Goal: Information Seeking & Learning: Check status

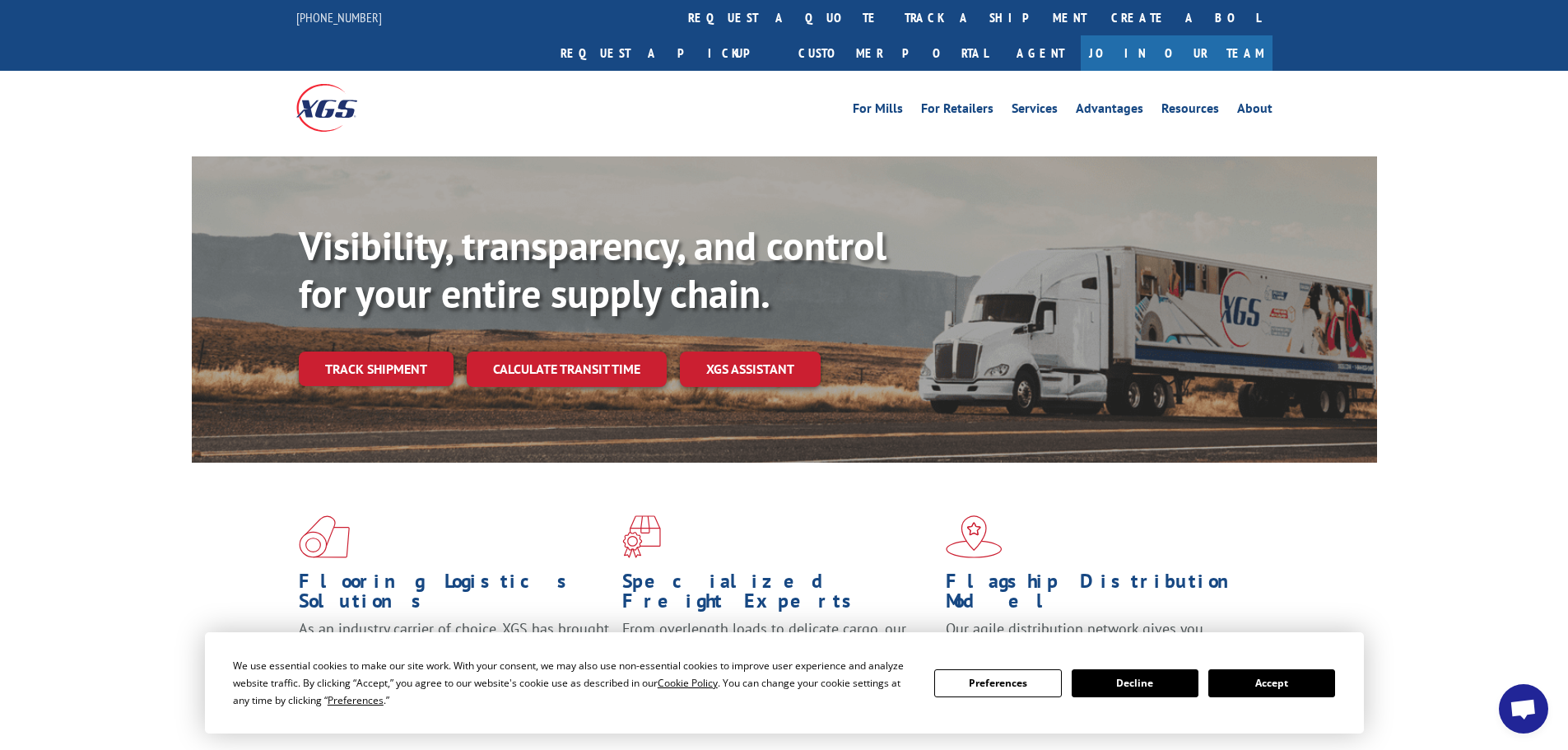
click at [368, 352] on link "Track shipment" at bounding box center [376, 369] width 155 height 35
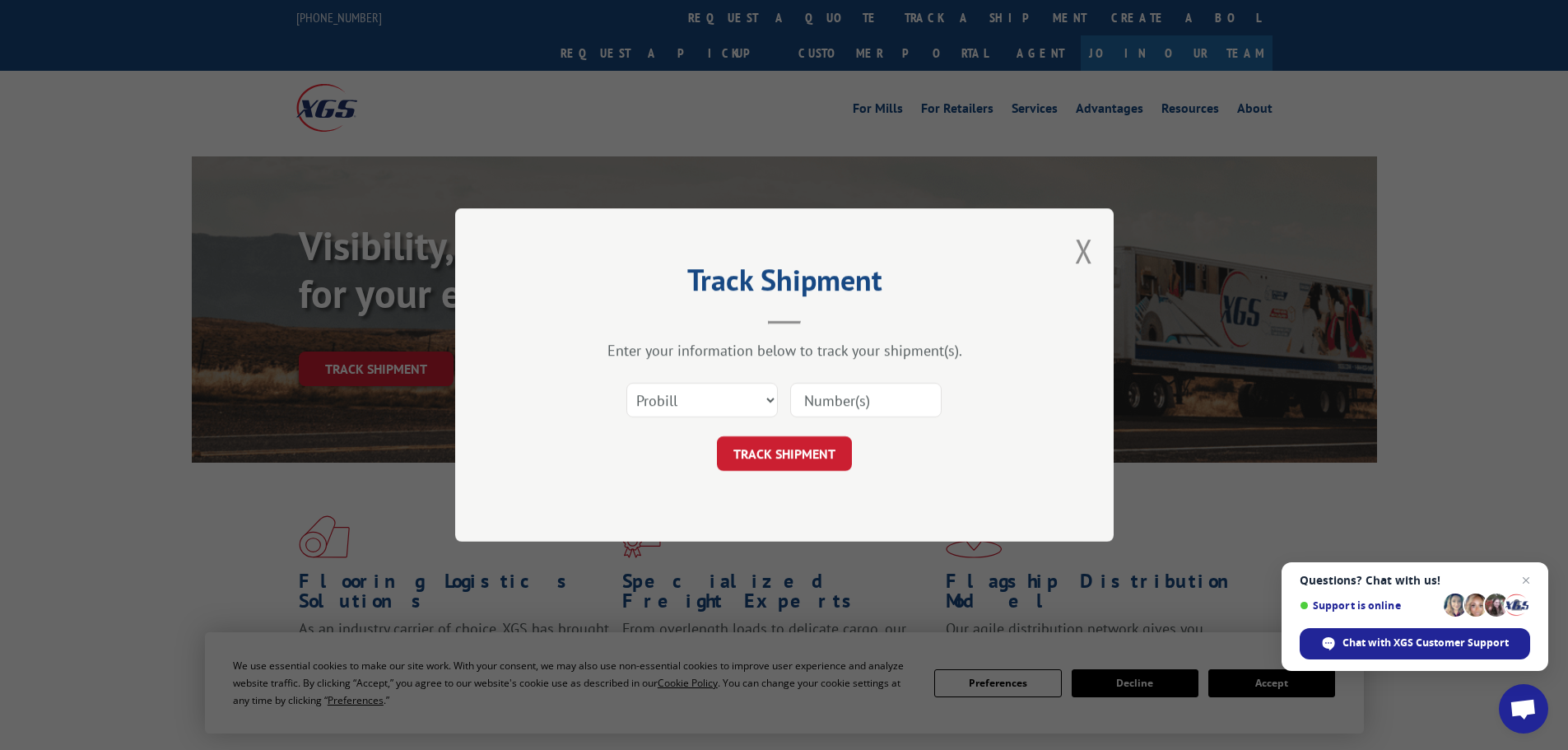
paste input "17688655"
type input "17688655"
click at [802, 451] on button "TRACK SHIPMENT" at bounding box center [784, 453] width 135 height 35
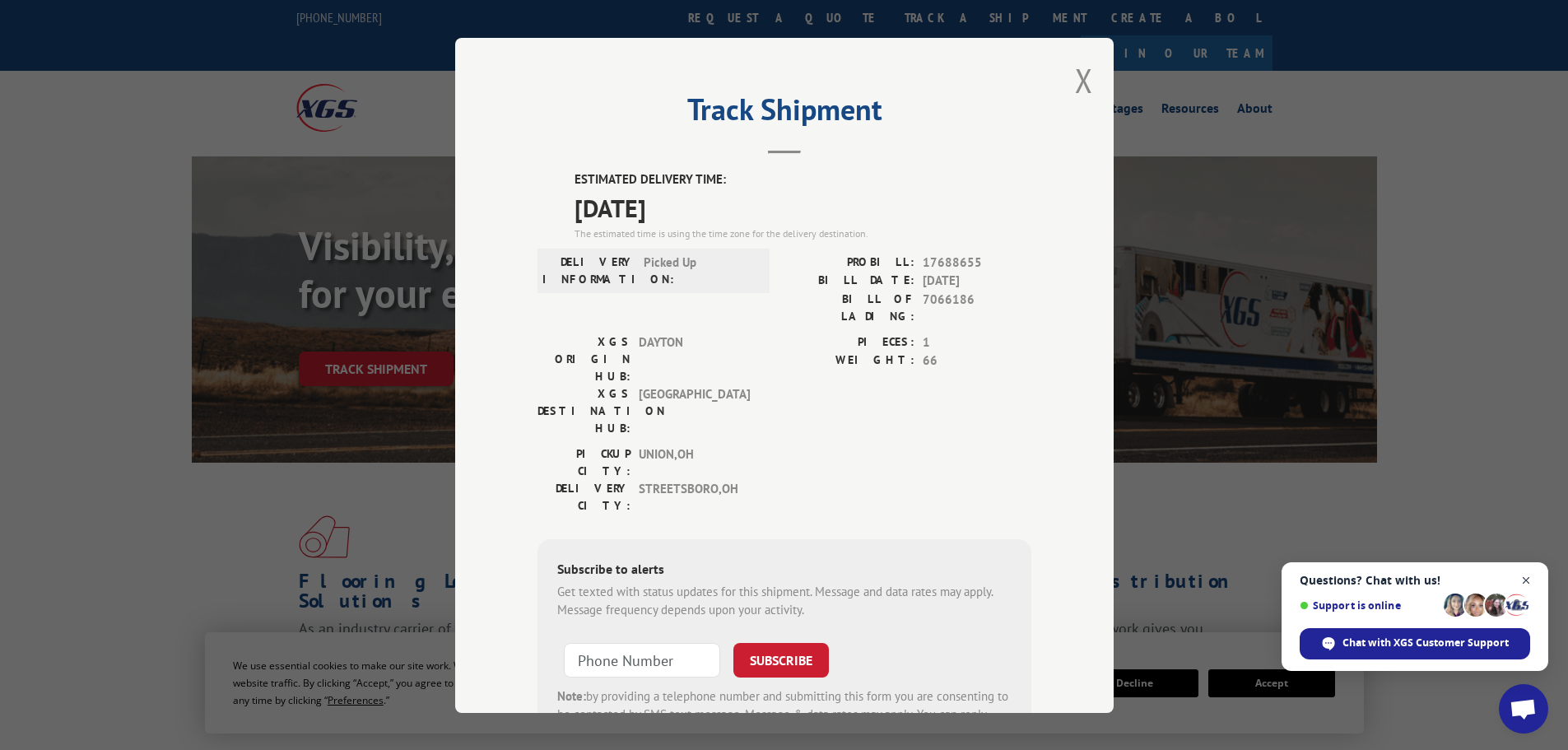
click at [1530, 576] on span "Close chat" at bounding box center [1526, 581] width 20 height 20
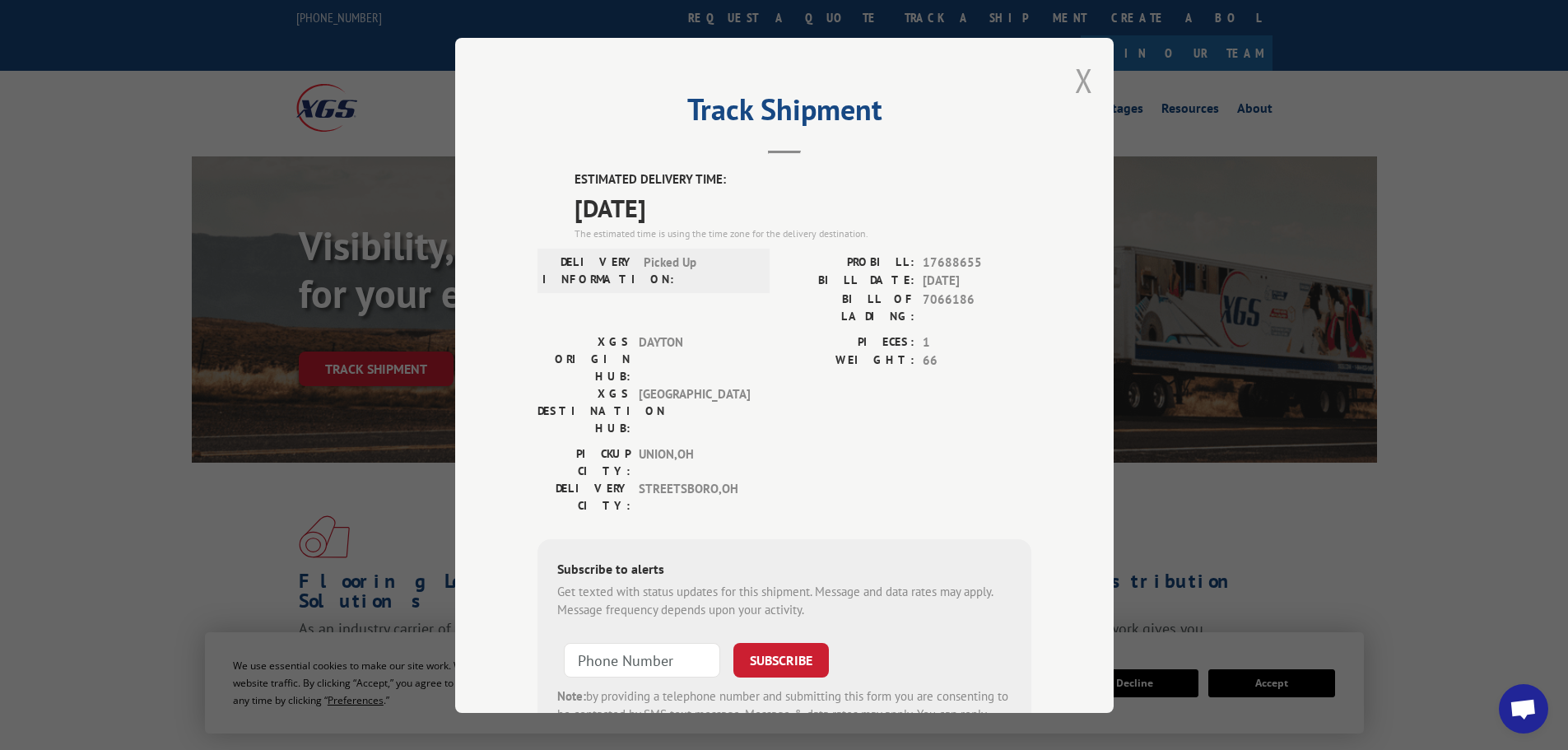
click at [1075, 80] on button "Close modal" at bounding box center [1084, 80] width 18 height 43
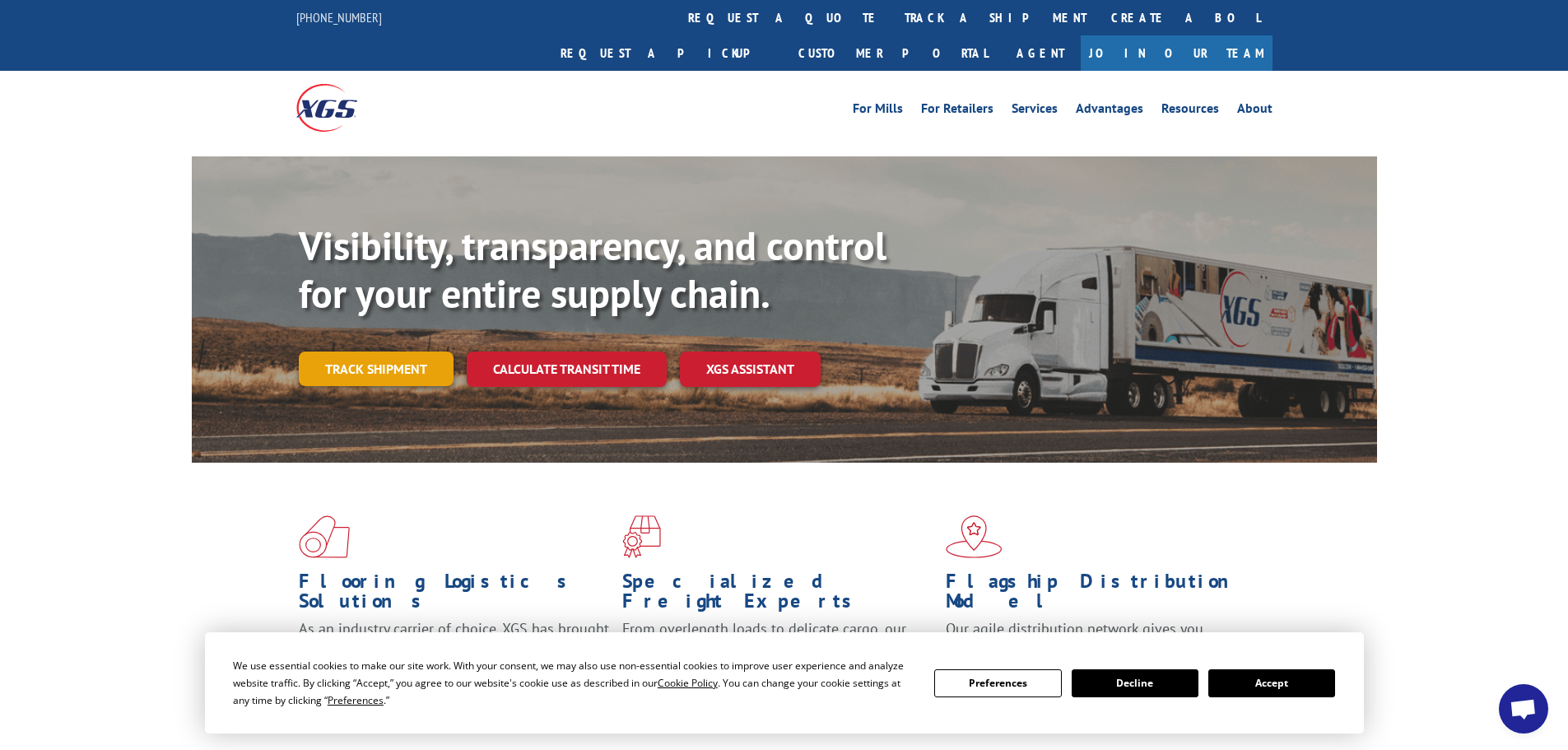
click at [364, 352] on link "Track shipment" at bounding box center [376, 369] width 155 height 35
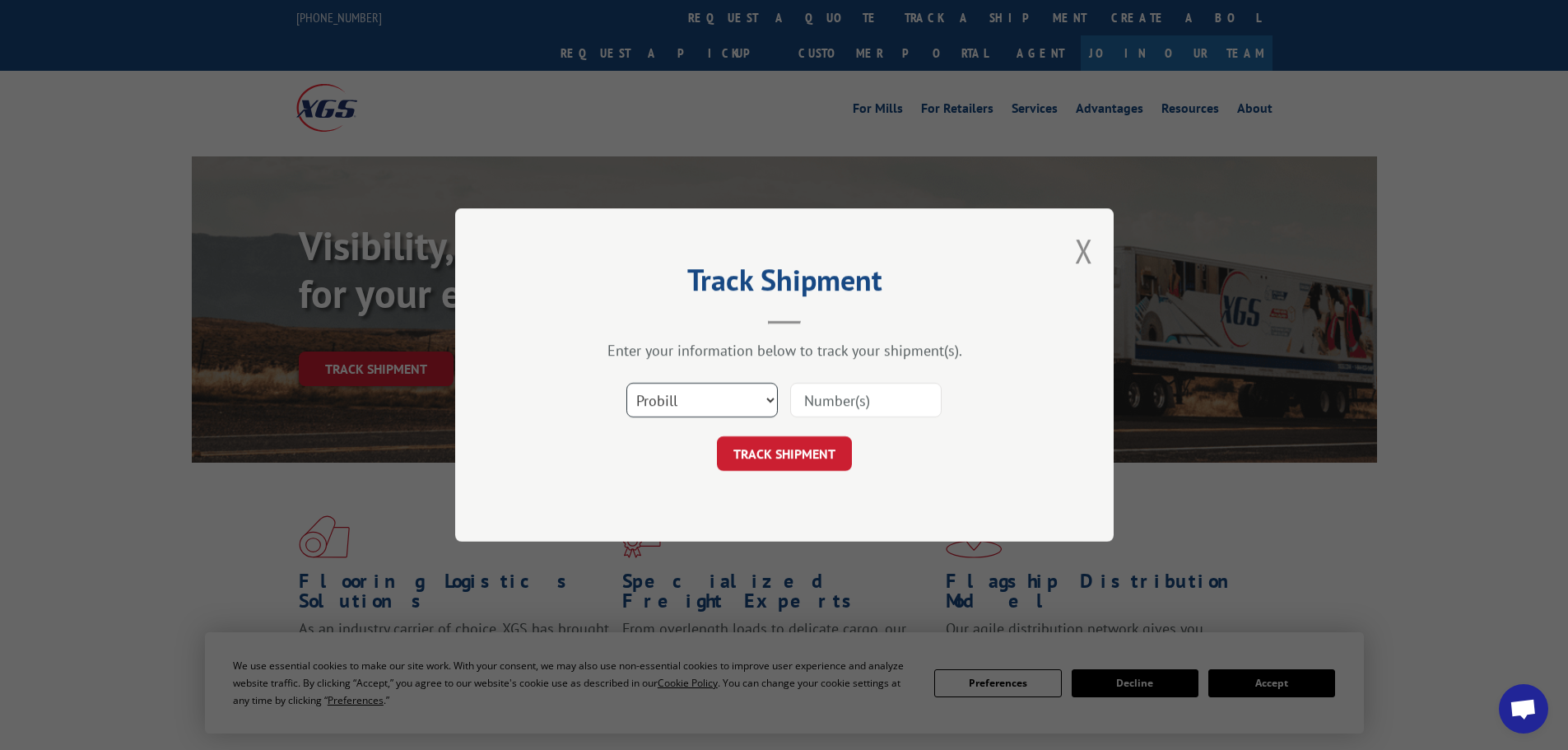
click at [712, 412] on select "Select category... Probill BOL PO" at bounding box center [702, 400] width 152 height 35
select select "bol"
click at [627, 383] on select "Select category... Probill BOL PO" at bounding box center [702, 400] width 152 height 35
paste input "5530749"
type input "5530749"
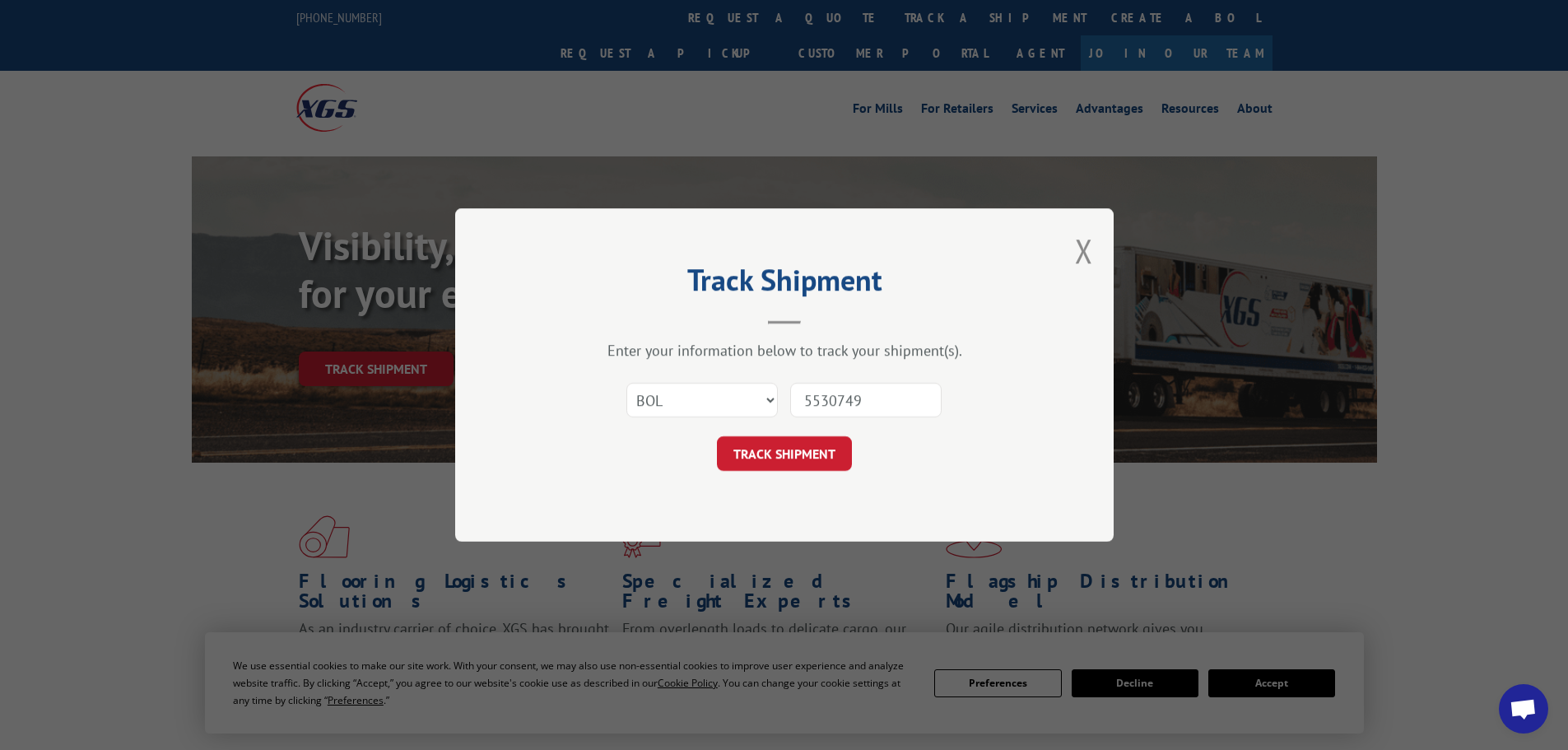
click at [776, 459] on button "TRACK SHIPMENT" at bounding box center [784, 453] width 135 height 35
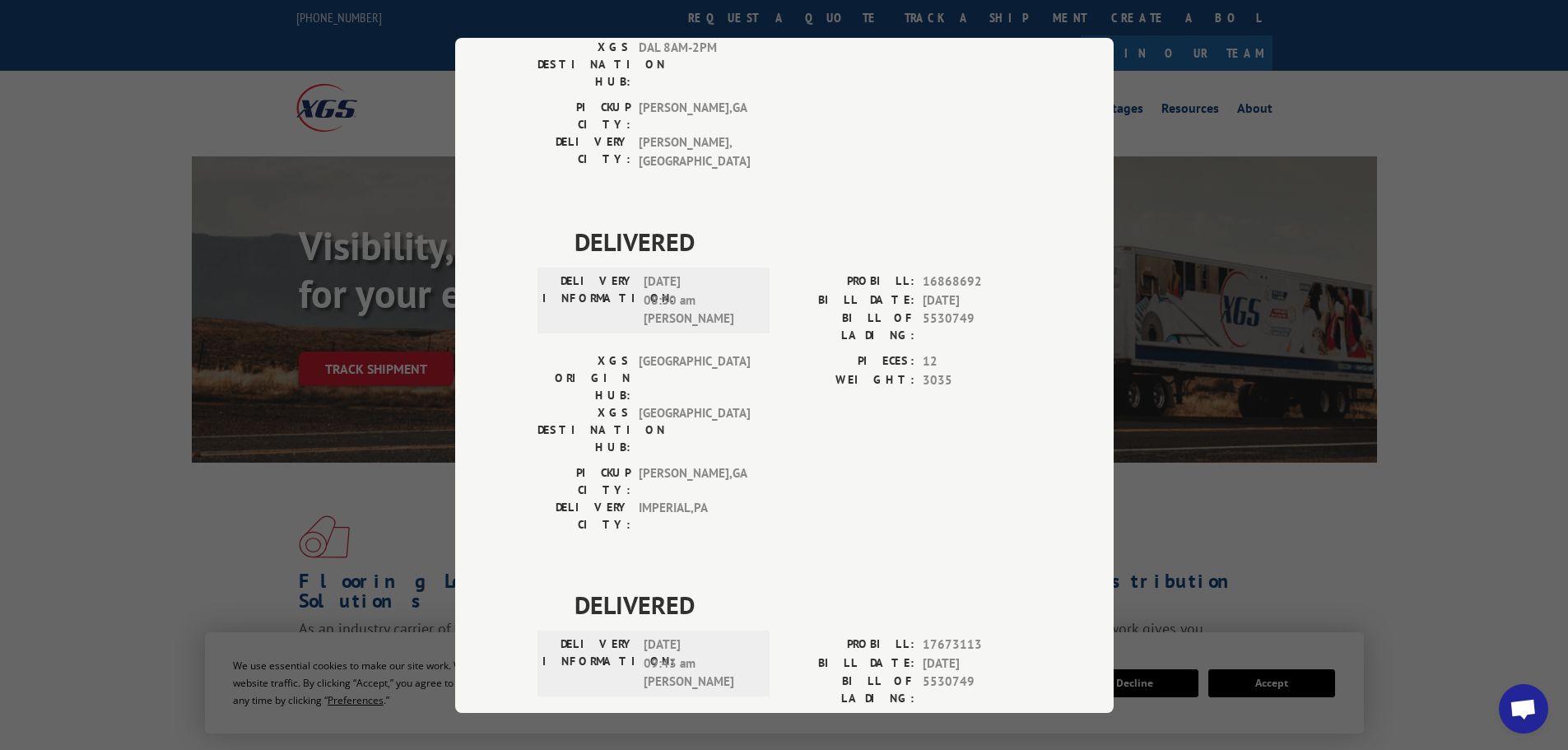
scroll to position [331, 0]
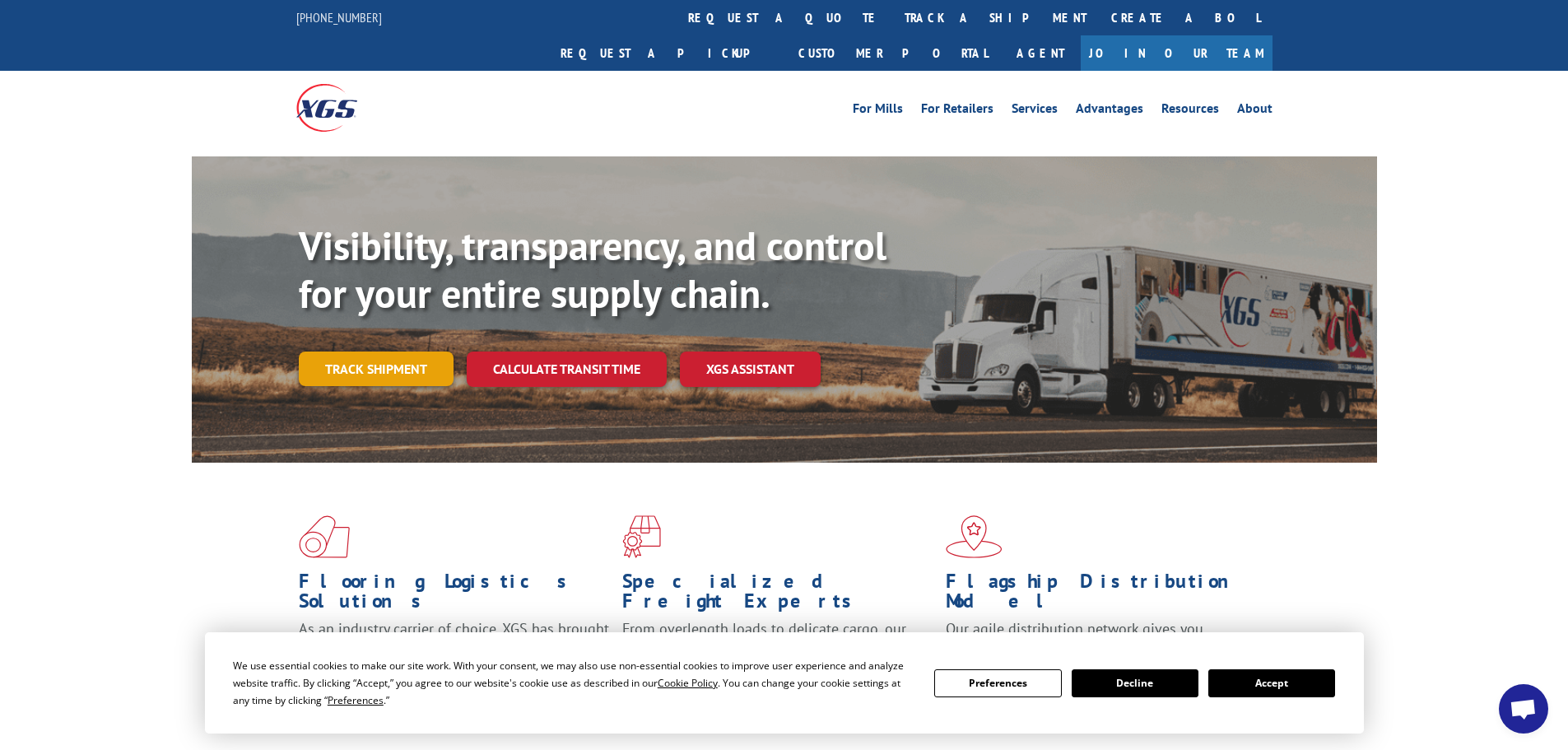
click at [420, 352] on link "Track shipment" at bounding box center [376, 369] width 155 height 35
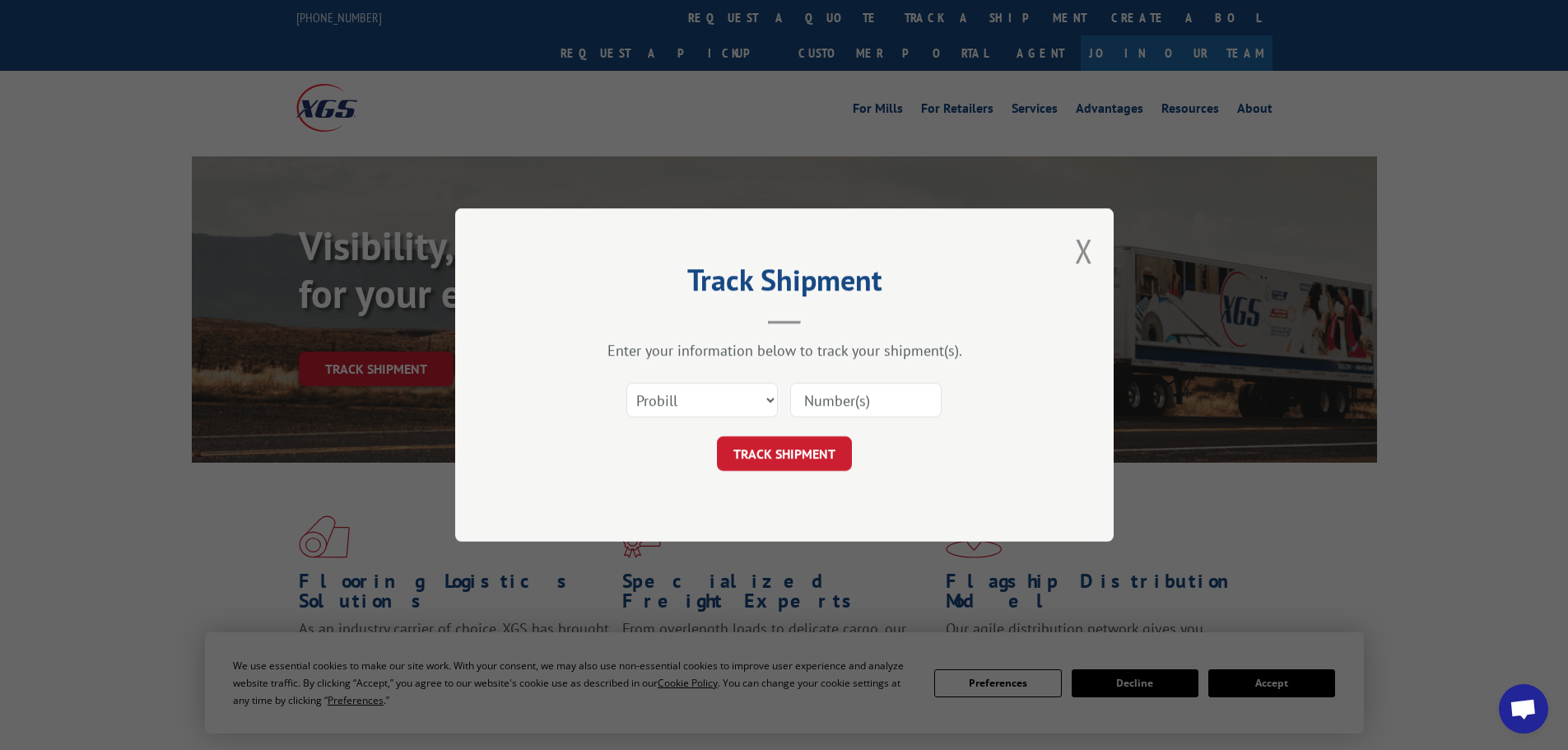
paste input "16331768"
type input "16331768"
click at [800, 450] on button "TRACK SHIPMENT" at bounding box center [784, 453] width 135 height 35
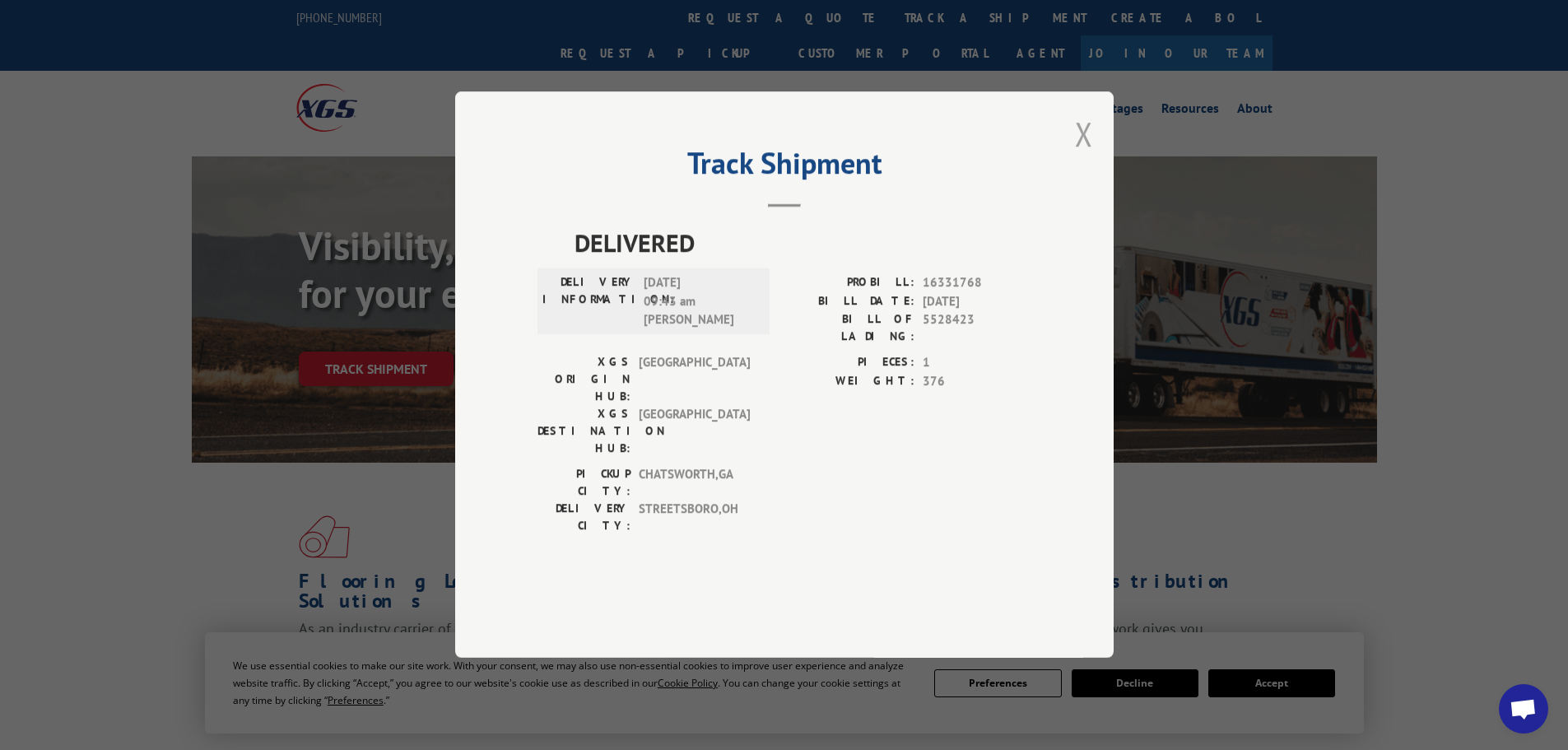
click at [1083, 156] on button "Close modal" at bounding box center [1084, 133] width 18 height 43
